Goal: Task Accomplishment & Management: Complete application form

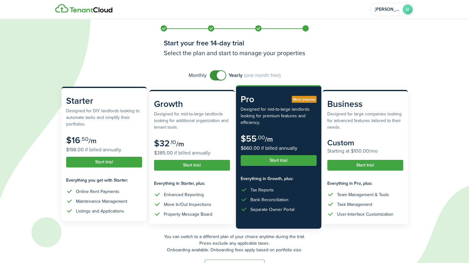
click at [111, 161] on button "Start trial" at bounding box center [104, 162] width 76 height 11
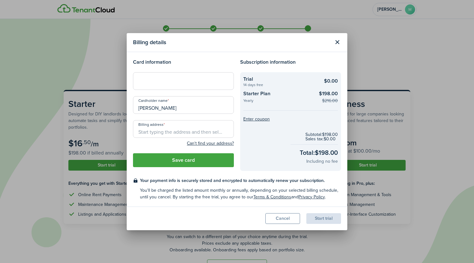
click at [167, 133] on input "Billing address" at bounding box center [183, 129] width 101 height 18
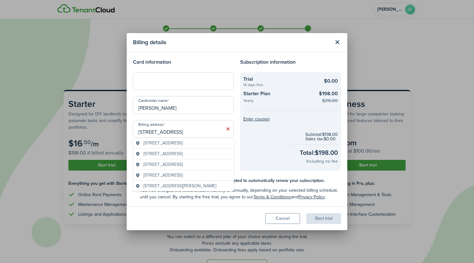
click at [171, 75] on div at bounding box center [183, 81] width 101 height 18
click at [191, 132] on input "[STREET_ADDRESS]" at bounding box center [183, 129] width 101 height 18
click at [148, 142] on span "[STREET_ADDRESS]" at bounding box center [162, 143] width 39 height 7
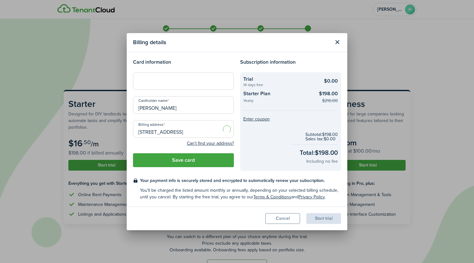
type input "[STREET_ADDRESS]"
click at [199, 134] on input "[STREET_ADDRESS]" at bounding box center [183, 129] width 101 height 18
click at [229, 129] on icon at bounding box center [228, 129] width 7 height 6
click at [202, 131] on input "Billing address" at bounding box center [183, 129] width 101 height 18
click at [183, 132] on input "Billing address" at bounding box center [183, 129] width 101 height 18
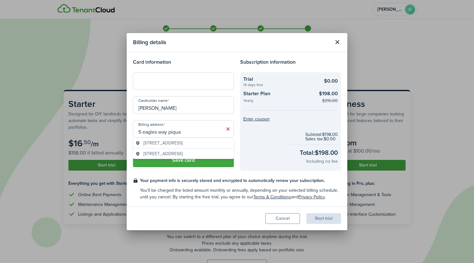
click at [183, 146] on span "[STREET_ADDRESS]" at bounding box center [162, 143] width 39 height 7
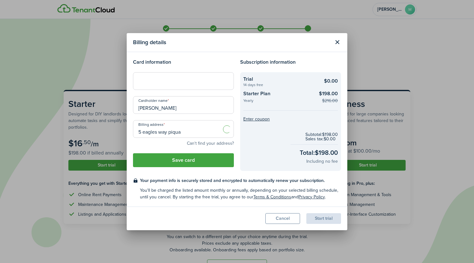
type input "[STREET_ADDRESS]"
click at [181, 158] on button "Save card" at bounding box center [183, 160] width 101 height 14
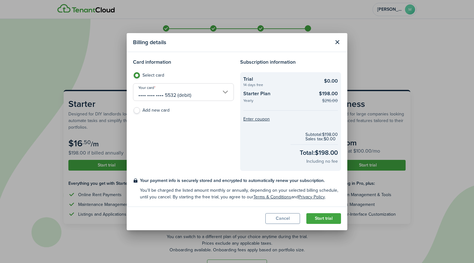
click at [320, 217] on button "Start trial" at bounding box center [323, 218] width 35 height 11
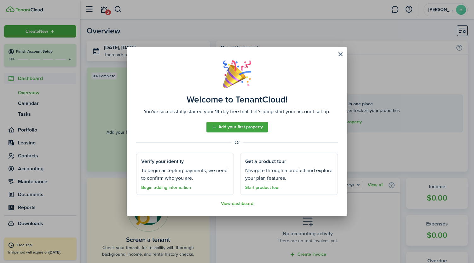
click at [235, 127] on link "Add your first property" at bounding box center [236, 127] width 61 height 11
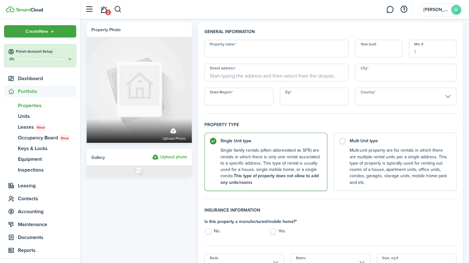
click at [225, 53] on input "Property name" at bounding box center [277, 49] width 144 height 18
type input "C"
type input "Old Pizza Hut"
click at [254, 96] on span "[STREET_ADDRESS]" at bounding box center [234, 97] width 39 height 7
type input "[STREET_ADDRESS]"
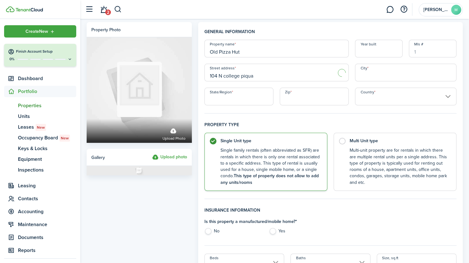
type input "Piqua"
type input "OH"
type input "45356"
type input "[GEOGRAPHIC_DATA]"
click at [212, 230] on label "No" at bounding box center [234, 232] width 58 height 9
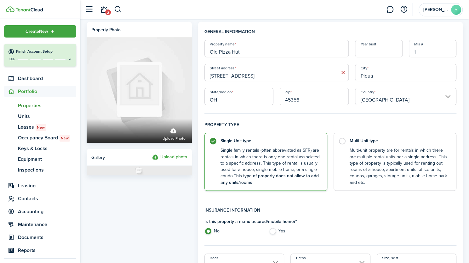
radio input "true"
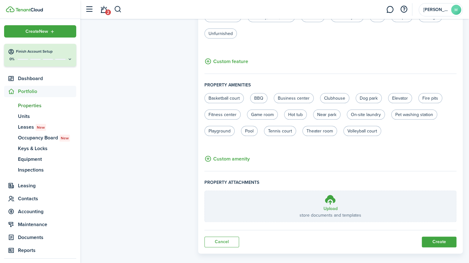
scroll to position [361, 0]
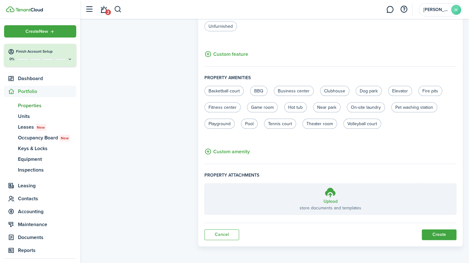
click at [439, 234] on button "Create" at bounding box center [439, 234] width 35 height 11
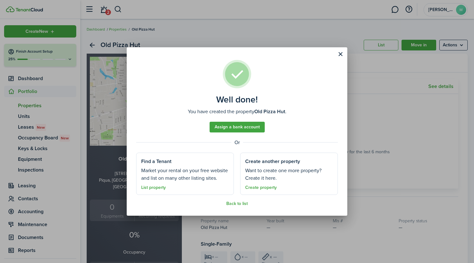
click at [246, 126] on link "Assign a bank account" at bounding box center [237, 127] width 55 height 11
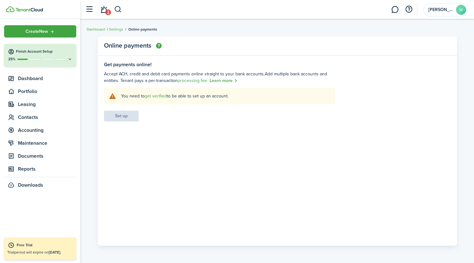
click at [148, 94] on link "get verified" at bounding box center [156, 96] width 22 height 7
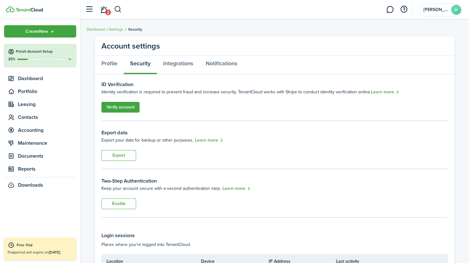
click at [125, 107] on link "Verify account" at bounding box center [120, 107] width 38 height 11
